Goal: Navigation & Orientation: Find specific page/section

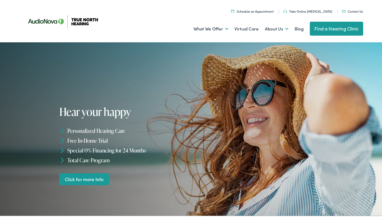
click at [327, 27] on link "Find a Hearing Clinic" at bounding box center [336, 28] width 53 height 14
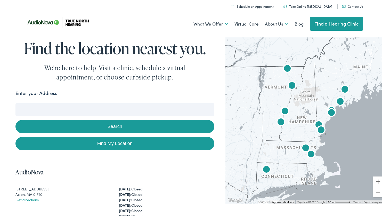
click at [330, 112] on img "AudioNova" at bounding box center [331, 112] width 12 height 12
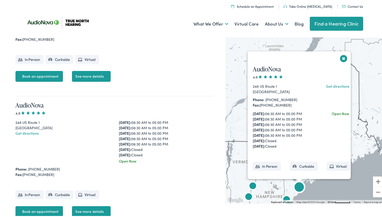
scroll to position [1073, 0]
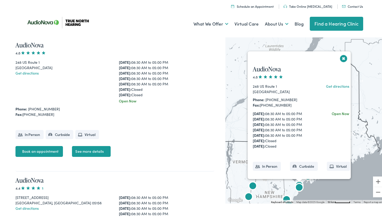
click at [299, 181] on div at bounding box center [299, 179] width 6 height 3
click at [296, 181] on div at bounding box center [299, 179] width 6 height 3
click at [296, 181] on img "AudioNova" at bounding box center [299, 187] width 12 height 12
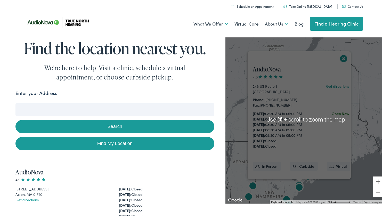
scroll to position [5, 0]
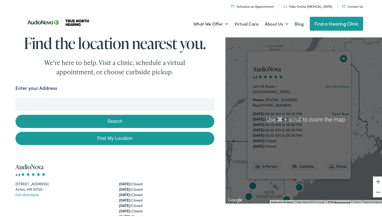
click at [309, 184] on div "AudioNova 4.8 248 US Route 1 Scarborough, ME 04074 Get directions Phone: 207-21…" at bounding box center [306, 119] width 161 height 168
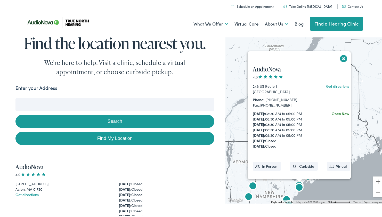
click at [340, 58] on button "Close" at bounding box center [343, 57] width 9 height 9
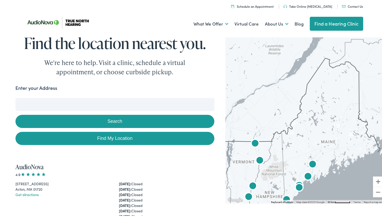
click at [305, 174] on img "AudioNova" at bounding box center [308, 176] width 12 height 12
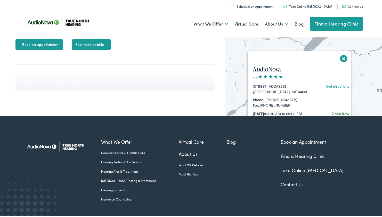
scroll to position [1861, 0]
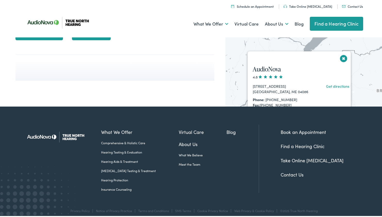
click at [343, 55] on button "Close" at bounding box center [343, 57] width 9 height 9
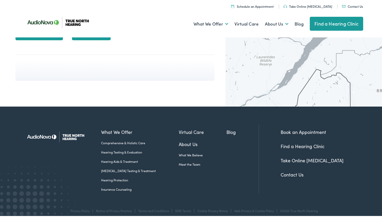
click at [299, 174] on img "True North Hearing by AudioNova" at bounding box center [304, 175] width 12 height 12
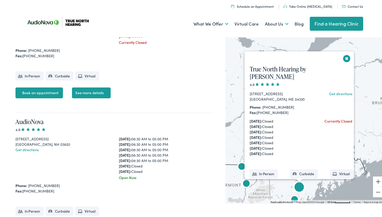
scroll to position [290, 0]
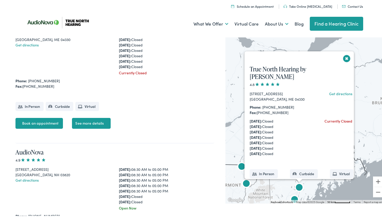
click at [343, 57] on button "Close" at bounding box center [347, 57] width 9 height 9
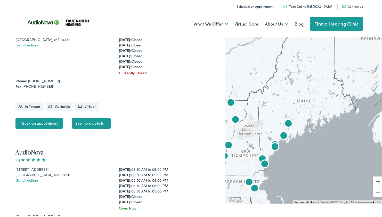
drag, startPoint x: 320, startPoint y: 130, endPoint x: 310, endPoint y: 75, distance: 55.9
click at [310, 75] on div at bounding box center [306, 119] width 161 height 168
click at [375, 179] on button "Zoom in" at bounding box center [378, 181] width 10 height 10
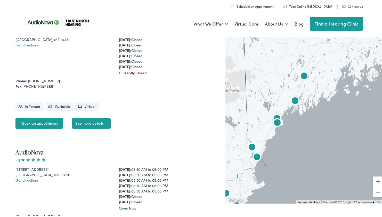
drag, startPoint x: 295, startPoint y: 166, endPoint x: 329, endPoint y: 114, distance: 62.2
click at [329, 114] on div at bounding box center [306, 119] width 161 height 168
click at [276, 114] on img "AudioNova" at bounding box center [278, 118] width 12 height 12
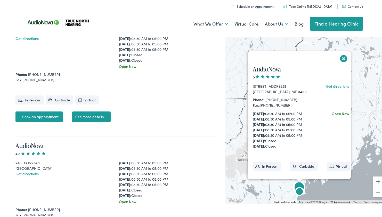
scroll to position [988, 0]
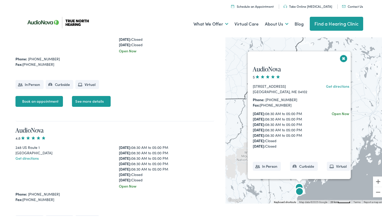
click at [340, 58] on button "Close" at bounding box center [343, 57] width 9 height 9
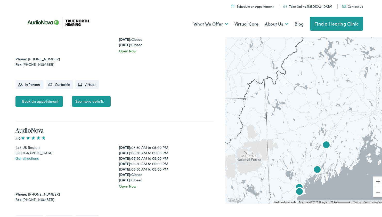
click at [315, 168] on img "AudioNova" at bounding box center [317, 169] width 12 height 12
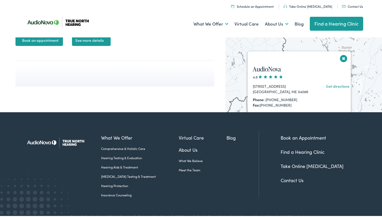
scroll to position [1861, 0]
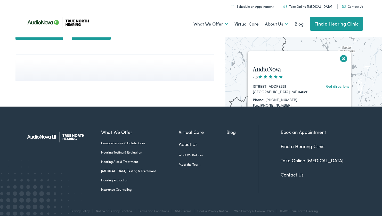
click at [339, 58] on button "Close" at bounding box center [343, 57] width 9 height 9
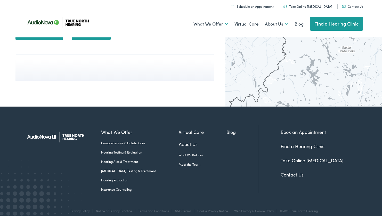
click at [306, 161] on img "True North Hearing by AudioNova" at bounding box center [308, 162] width 12 height 12
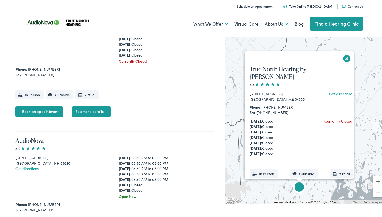
scroll to position [290, 0]
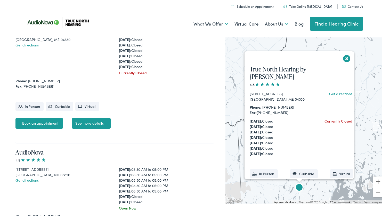
click at [343, 56] on button "Close" at bounding box center [347, 57] width 9 height 9
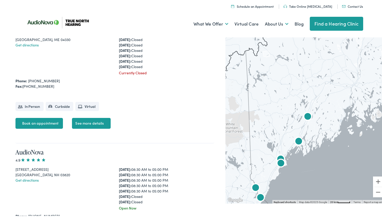
drag, startPoint x: 324, startPoint y: 127, endPoint x: 333, endPoint y: 80, distance: 48.0
click at [333, 80] on div at bounding box center [306, 119] width 161 height 168
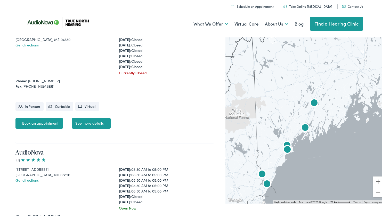
click at [303, 127] on img "AudioNova" at bounding box center [305, 127] width 12 height 12
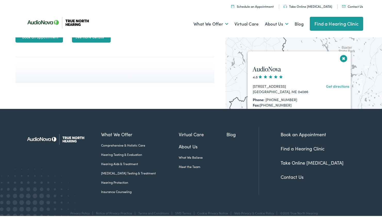
scroll to position [1861, 0]
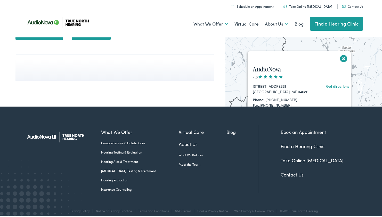
click at [343, 57] on button "Close" at bounding box center [343, 57] width 9 height 9
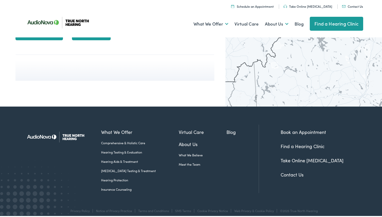
drag, startPoint x: 321, startPoint y: 106, endPoint x: 329, endPoint y: 54, distance: 52.5
click at [329, 54] on div at bounding box center [306, 119] width 161 height 168
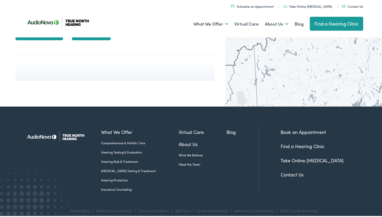
click at [285, 151] on img "AudioNova" at bounding box center [289, 153] width 12 height 12
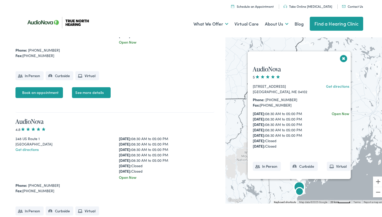
scroll to position [988, 0]
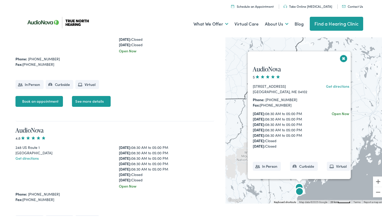
click at [341, 56] on button "Close" at bounding box center [343, 57] width 9 height 9
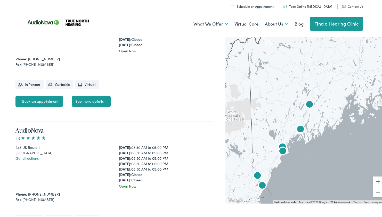
drag, startPoint x: 320, startPoint y: 132, endPoint x: 316, endPoint y: 88, distance: 44.3
click at [316, 98] on img "True North Hearing by AudioNova" at bounding box center [310, 104] width 12 height 12
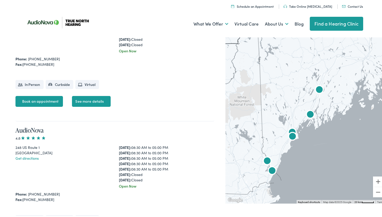
click at [291, 137] on img "AudioNova" at bounding box center [293, 136] width 12 height 12
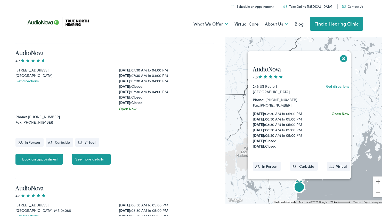
scroll to position [1337, 0]
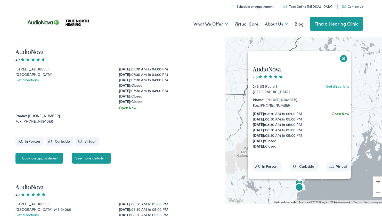
click at [341, 54] on button "Close" at bounding box center [343, 57] width 9 height 9
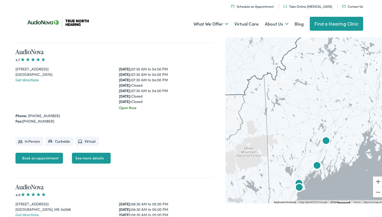
click at [295, 180] on img "AudioNova" at bounding box center [299, 183] width 12 height 12
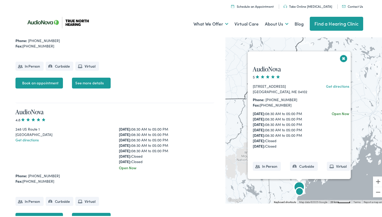
scroll to position [988, 0]
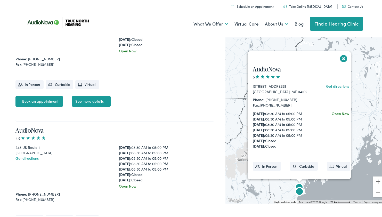
click at [340, 58] on button "Close" at bounding box center [343, 57] width 9 height 9
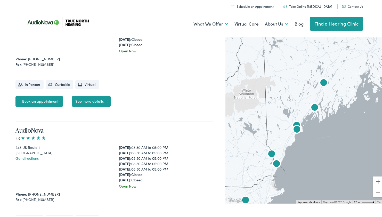
drag, startPoint x: 306, startPoint y: 138, endPoint x: 301, endPoint y: 78, distance: 60.1
click at [301, 78] on div at bounding box center [306, 119] width 161 height 168
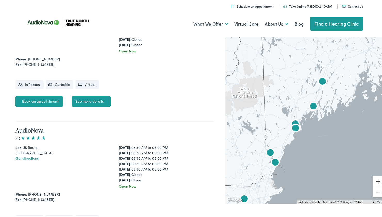
click at [373, 182] on button "Zoom in" at bounding box center [378, 181] width 10 height 10
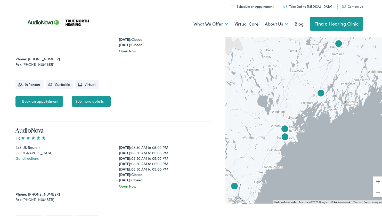
click at [282, 128] on img "AudioNova" at bounding box center [285, 128] width 12 height 12
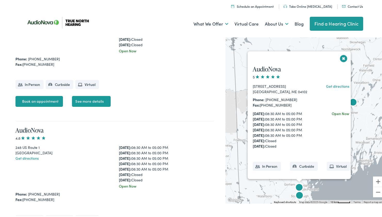
click at [282, 128] on div "Monday: 08:30 AM to 05:00 PM Tuesday: 08:30 AM to 05:00 PM Wednesday: 08:30 AM …" at bounding box center [282, 129] width 59 height 38
click at [276, 81] on div "AudioNova 5 2401 Congress Street, Suite 3 Portland, ME 04102 Get directions Pho…" at bounding box center [302, 127] width 108 height 137
click at [342, 57] on button "Close" at bounding box center [343, 57] width 9 height 9
